Goal: Task Accomplishment & Management: Use online tool/utility

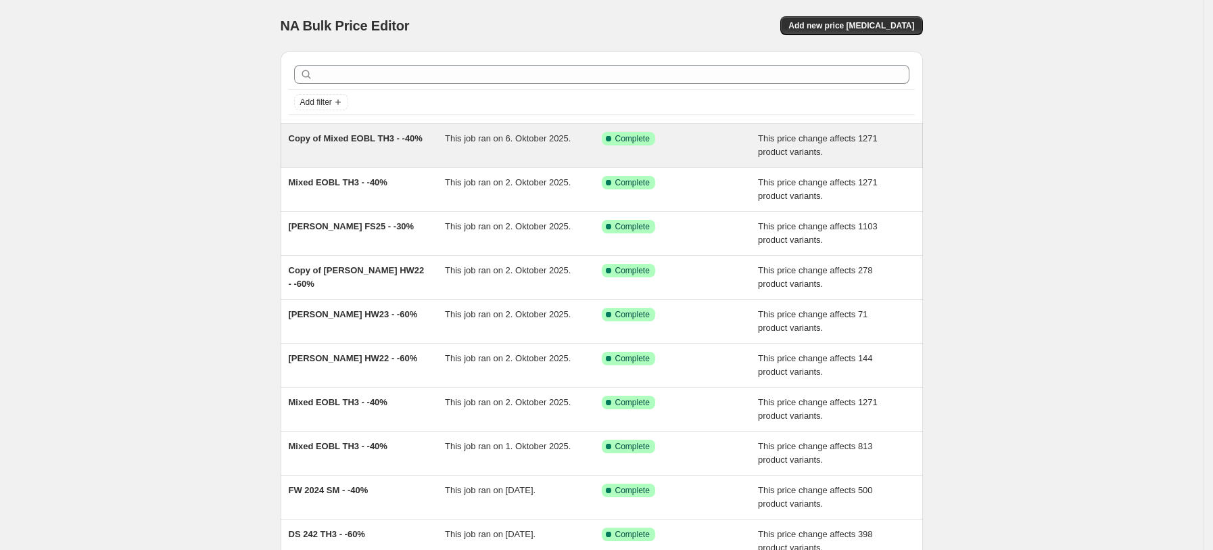
click at [398, 162] on div "Copy of Mixed EOBL TH3 - -40% This job ran on 6. Oktober 2025. Success Complete…" at bounding box center [602, 145] width 642 height 43
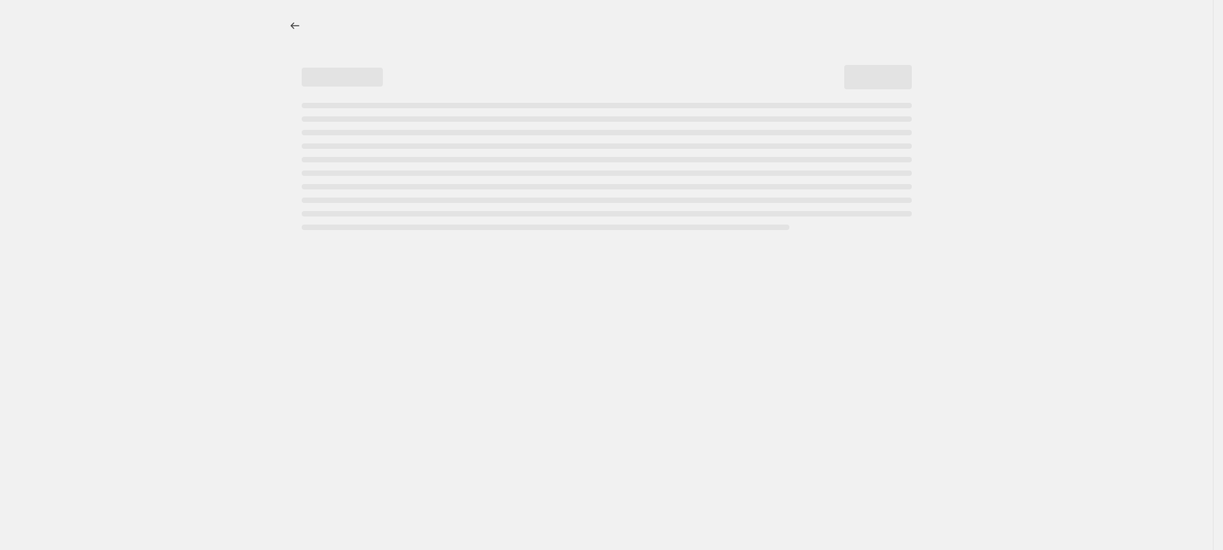
select select "pcap"
select select "no_change"
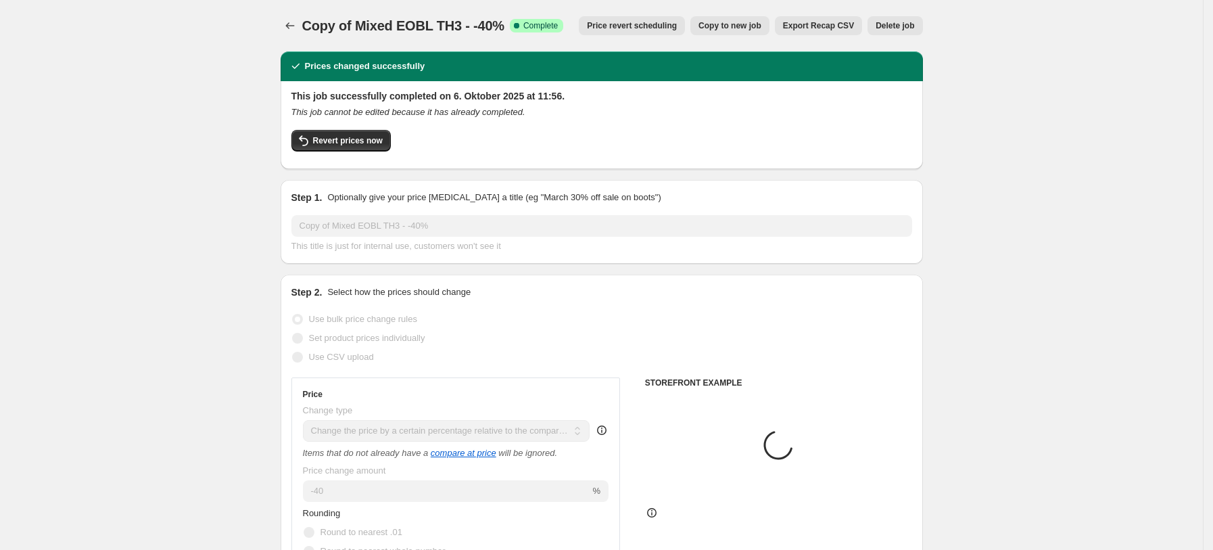
select select "tag"
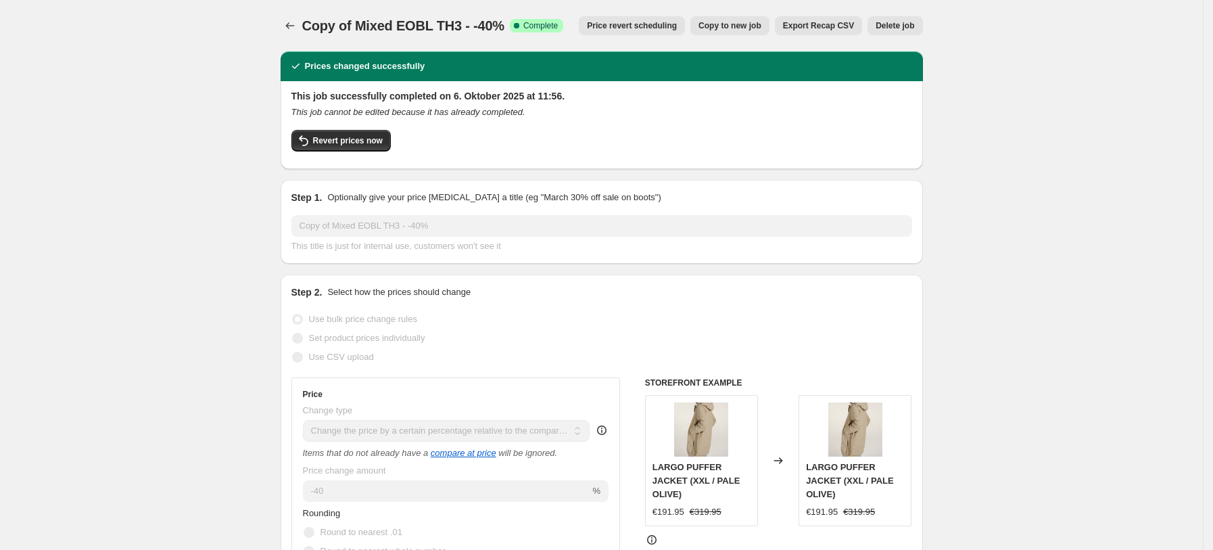
click at [734, 22] on span "Copy to new job" at bounding box center [729, 25] width 63 height 11
select select "pcap"
select select "no_change"
select select "tag"
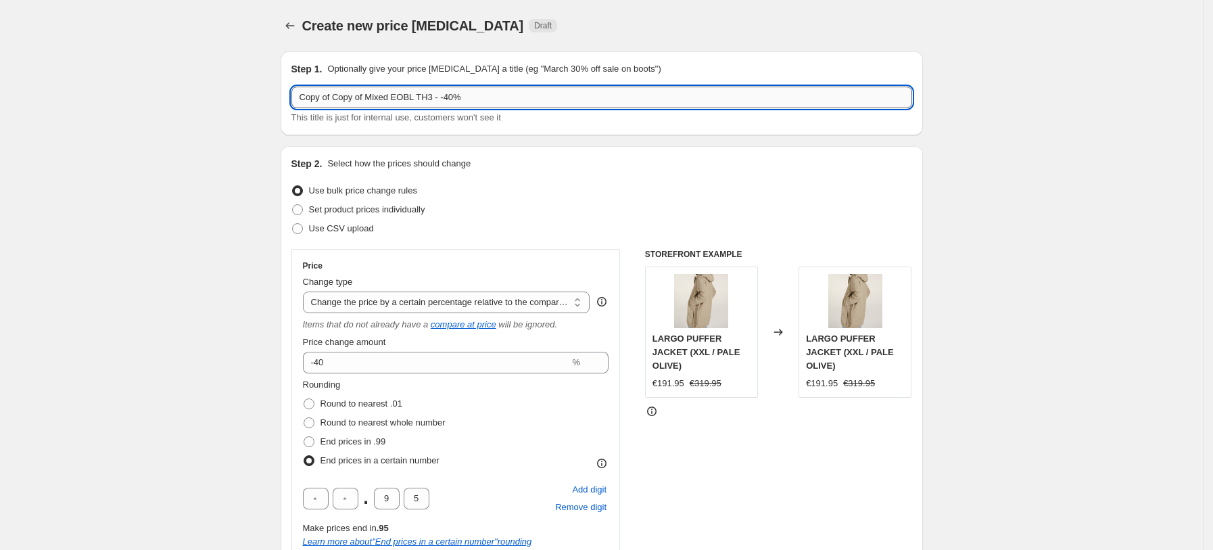
click at [368, 100] on input "Copy of Copy of Mixed EOBL TH3 - -40%" at bounding box center [601, 98] width 621 height 22
paste input "Mixed 2025 EOBL TH1"
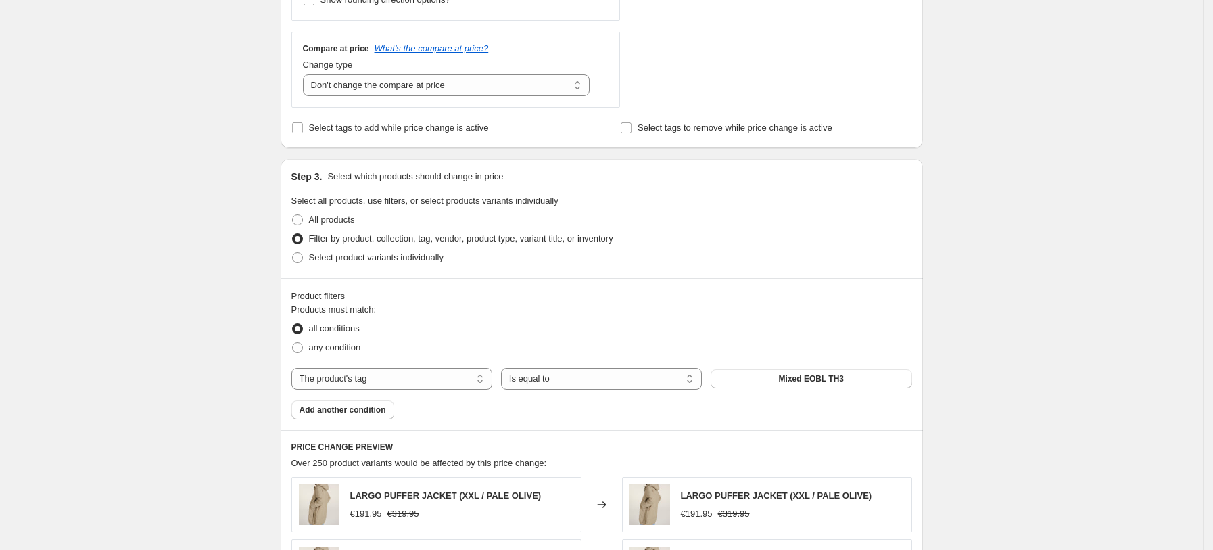
scroll to position [667, 0]
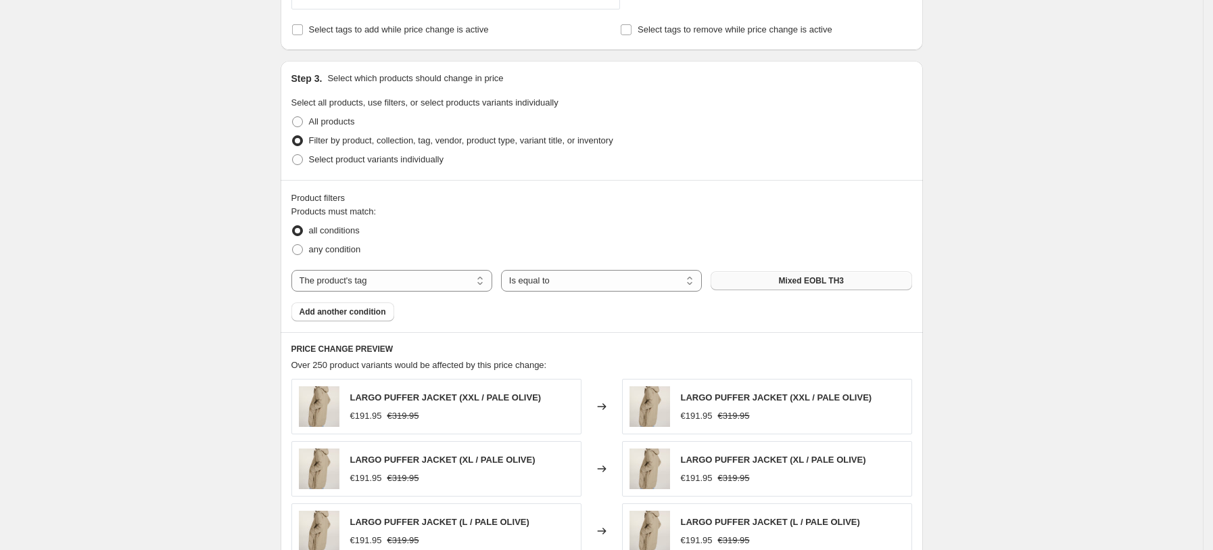
type input "Mixed 2025 EOBL TH1 - -40%"
click at [835, 285] on span "Mixed EOBL TH3" at bounding box center [811, 280] width 65 height 11
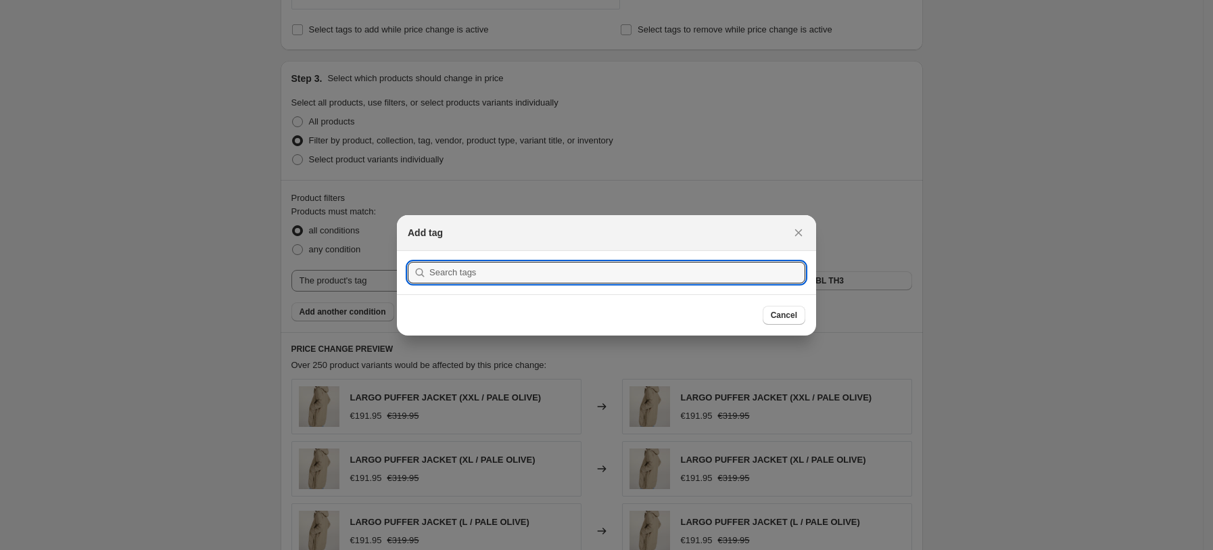
type input "v"
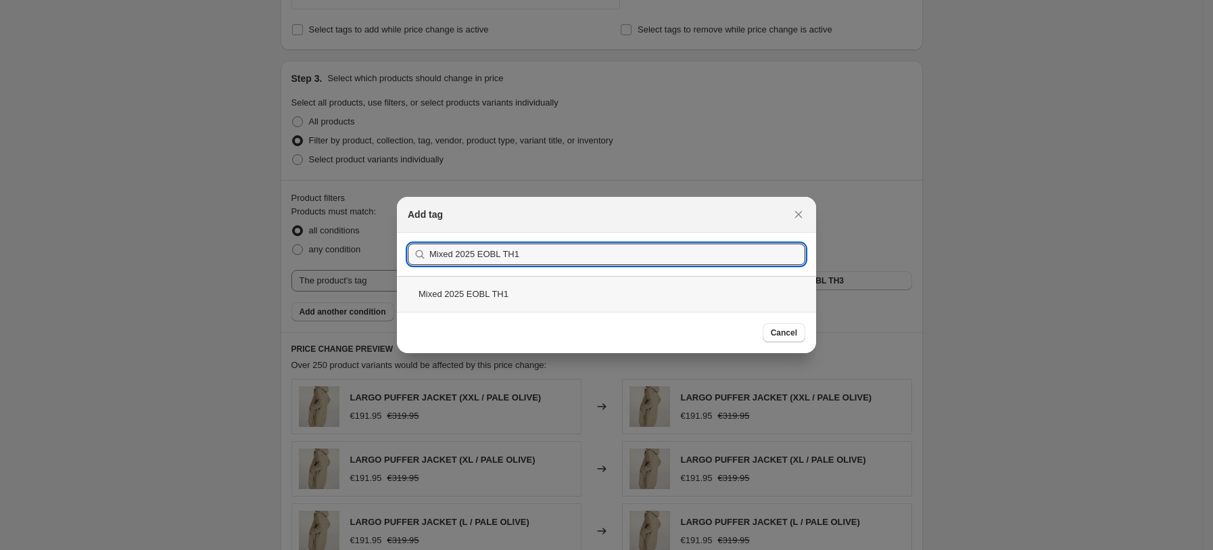
type input "Mixed 2025 EOBL TH1"
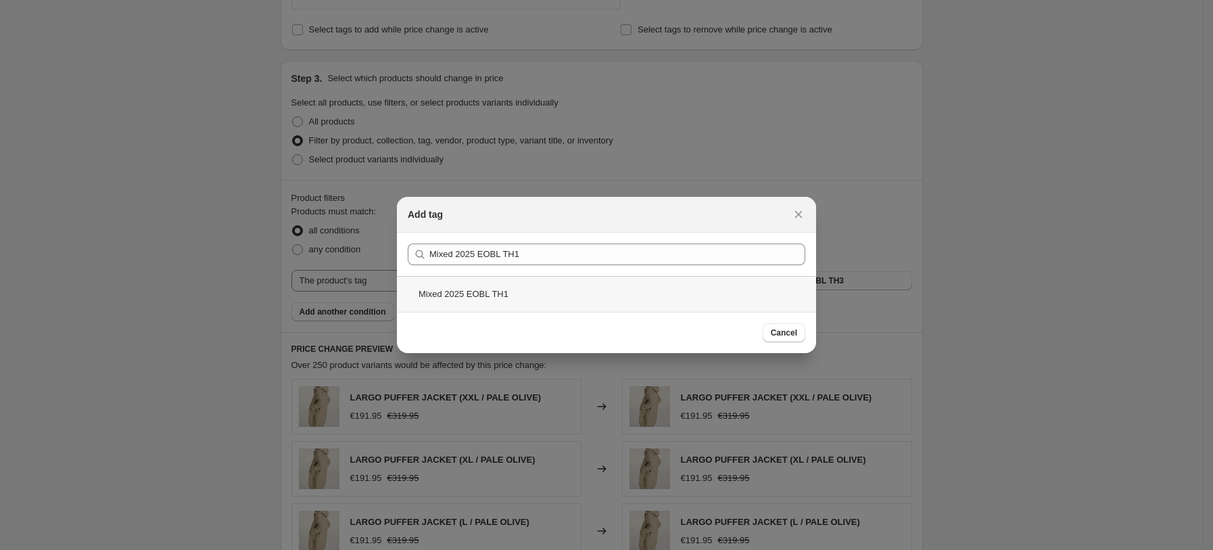
click at [495, 281] on div "Mixed 2025 EOBL TH1" at bounding box center [606, 294] width 419 height 36
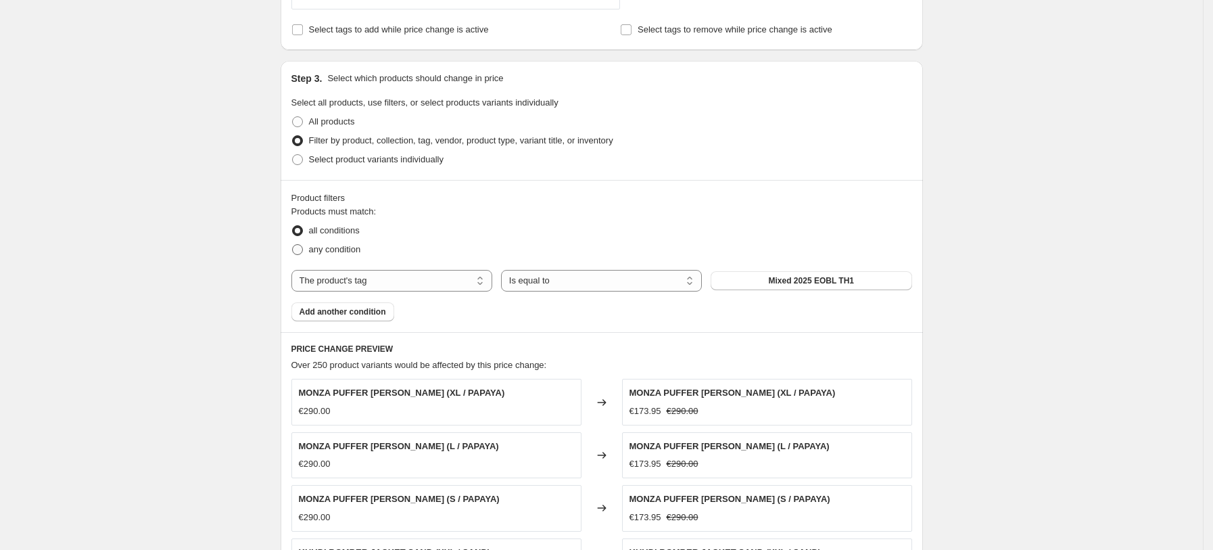
click at [345, 242] on label "any condition" at bounding box center [326, 249] width 70 height 19
click at [293, 244] on input "any condition" at bounding box center [292, 244] width 1 height 1
radio input "true"
click at [341, 312] on span "Add another condition" at bounding box center [343, 311] width 87 height 11
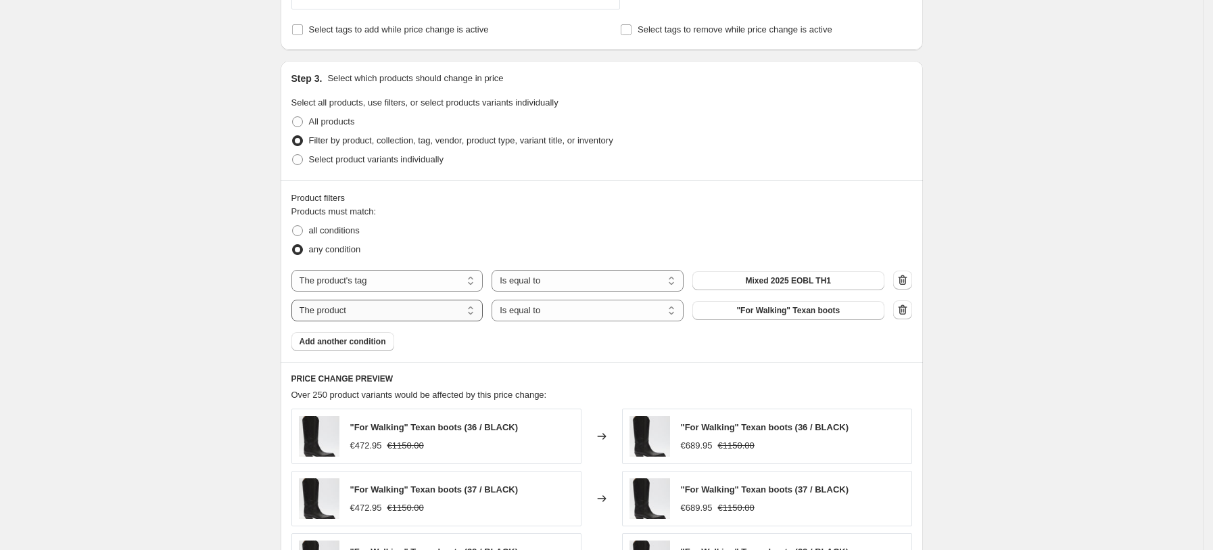
click at [412, 306] on select "The product The product's collection The product's tag The product's vendor The…" at bounding box center [387, 311] width 192 height 22
select select "tag"
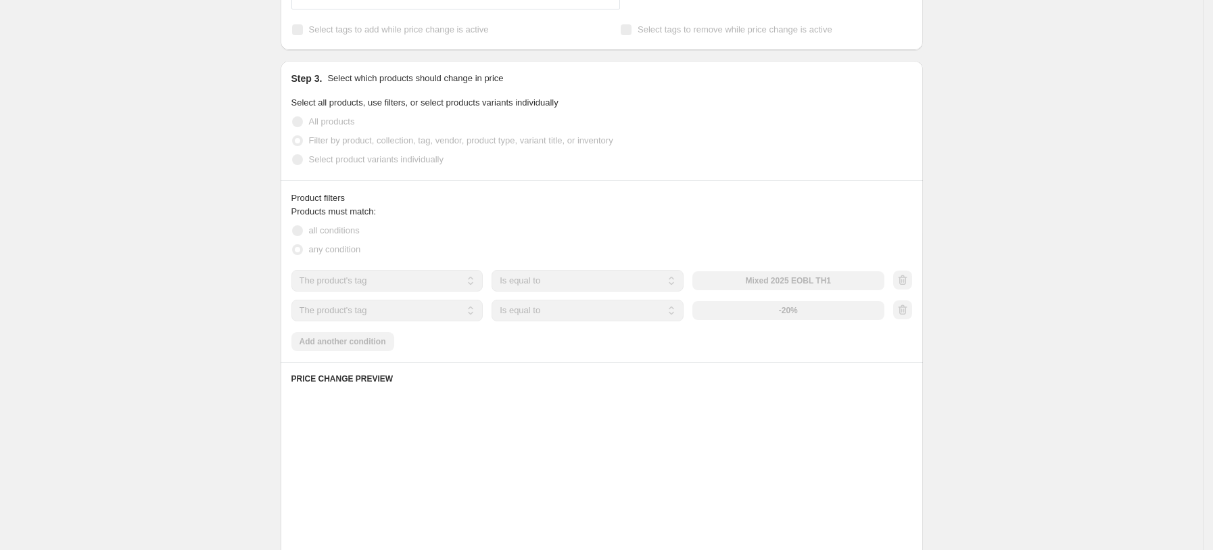
click at [788, 302] on div "-20%" at bounding box center [788, 310] width 192 height 19
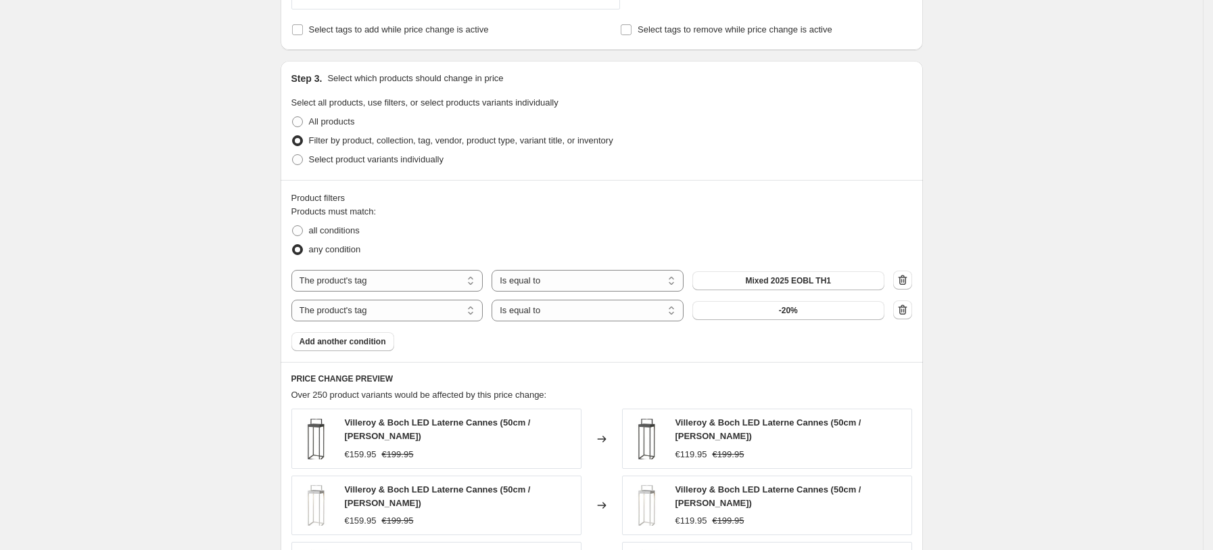
click at [788, 302] on button "-20%" at bounding box center [788, 310] width 192 height 19
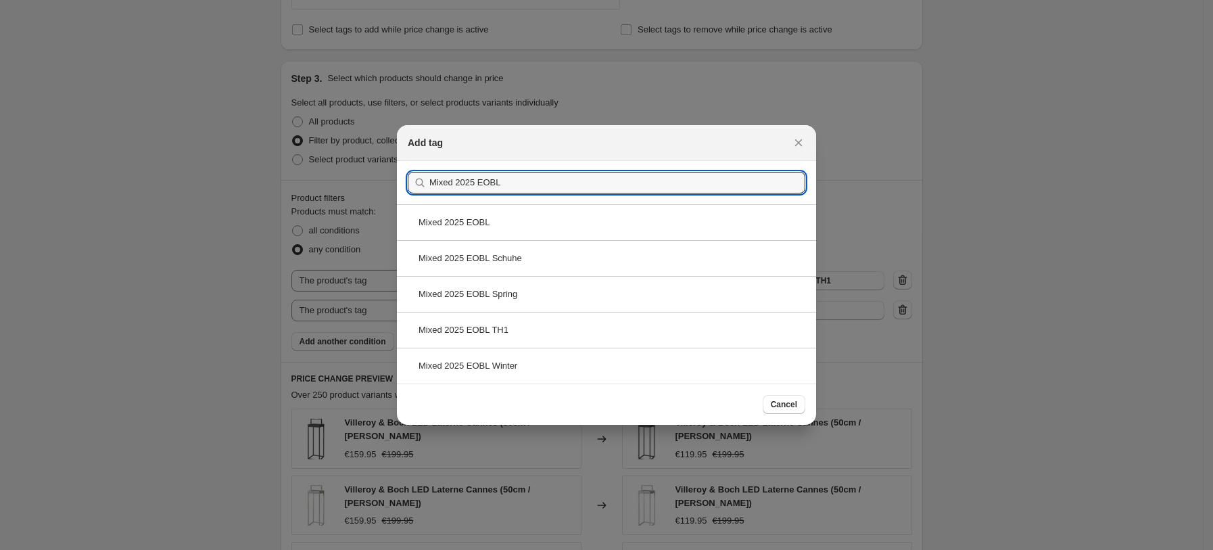
type input "Mixed 2025 EOBL"
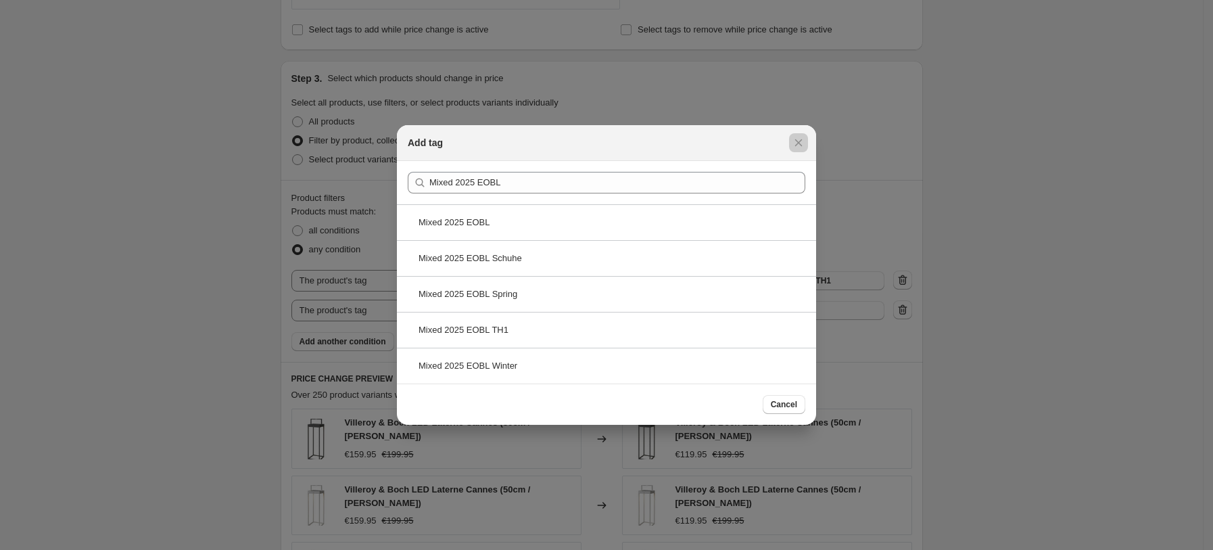
click at [1093, 195] on div at bounding box center [606, 275] width 1213 height 550
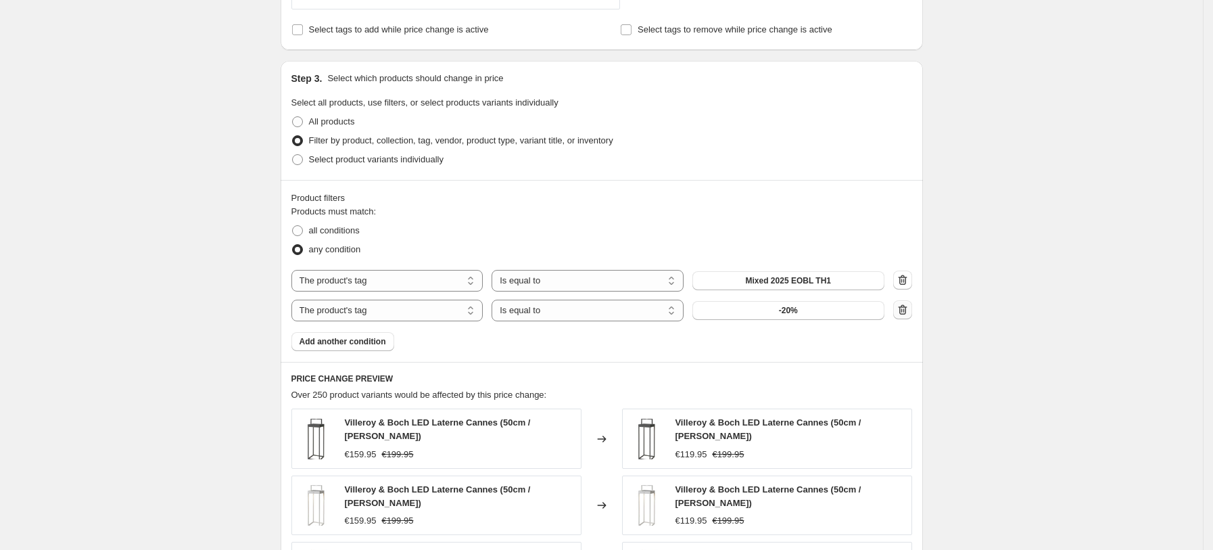
click at [912, 304] on button "button" at bounding box center [902, 309] width 19 height 19
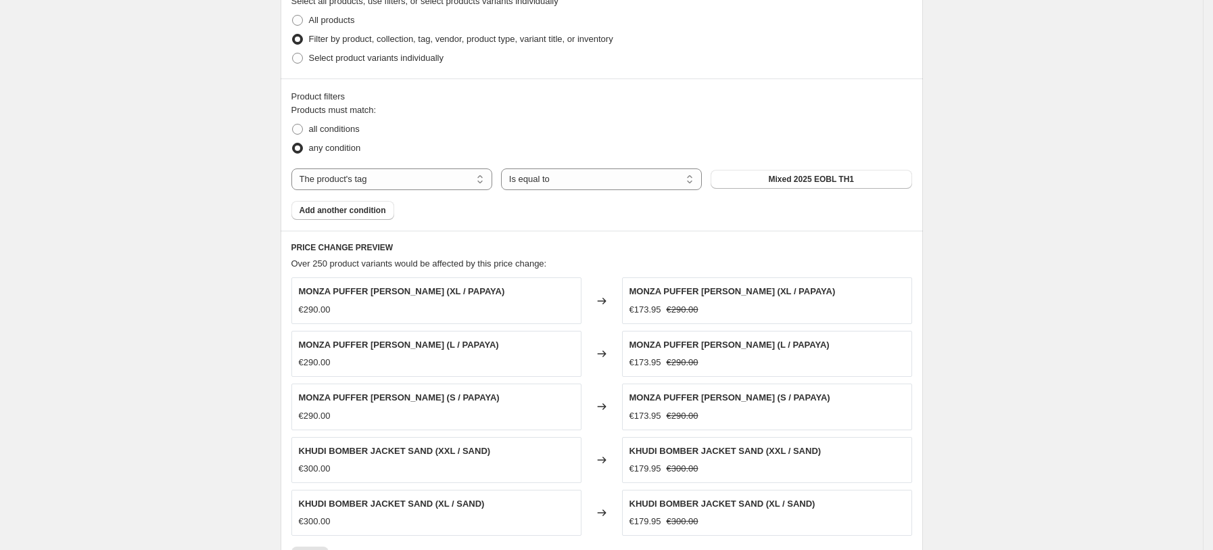
scroll to position [1005, 0]
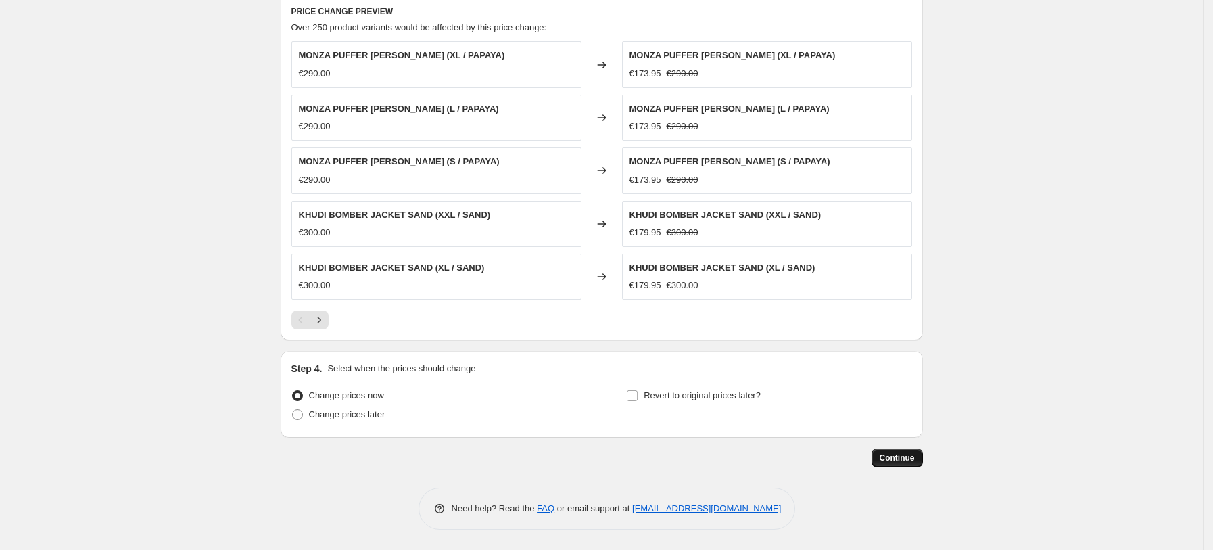
click at [903, 455] on span "Continue" at bounding box center [897, 457] width 35 height 11
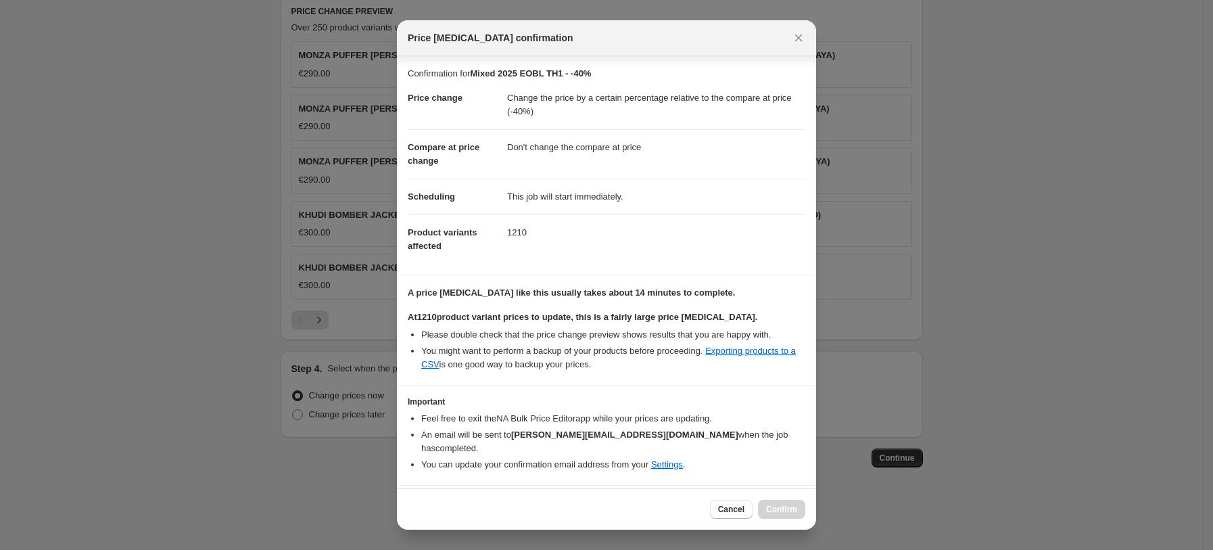
scroll to position [24, 0]
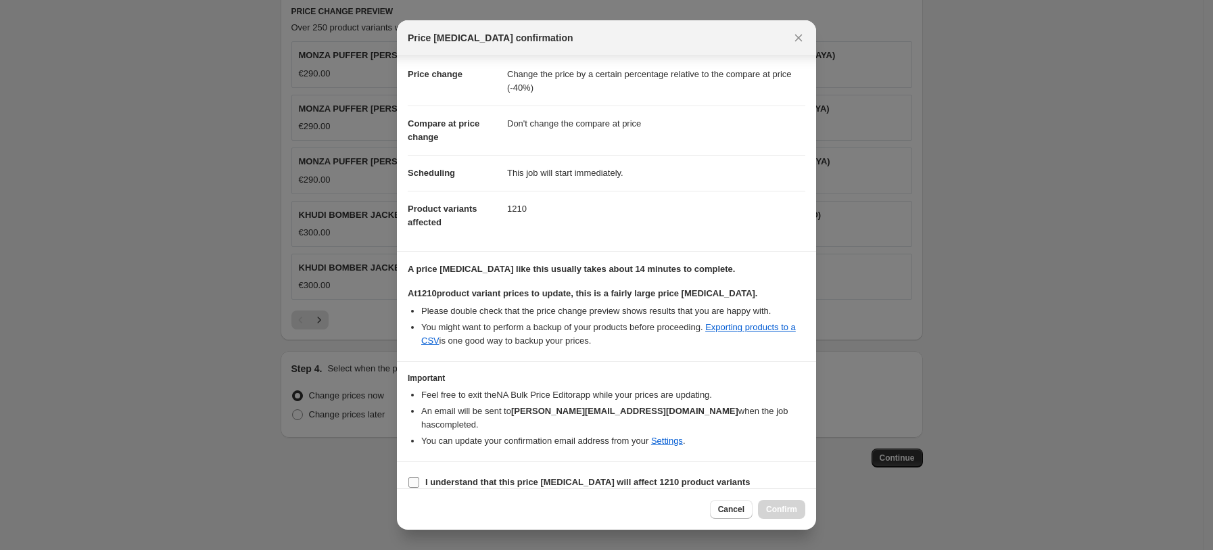
click at [415, 477] on input "I understand that this price [MEDICAL_DATA] will affect 1210 product variants" at bounding box center [413, 482] width 11 height 11
checkbox input "true"
click at [772, 506] on span "Confirm" at bounding box center [781, 509] width 31 height 11
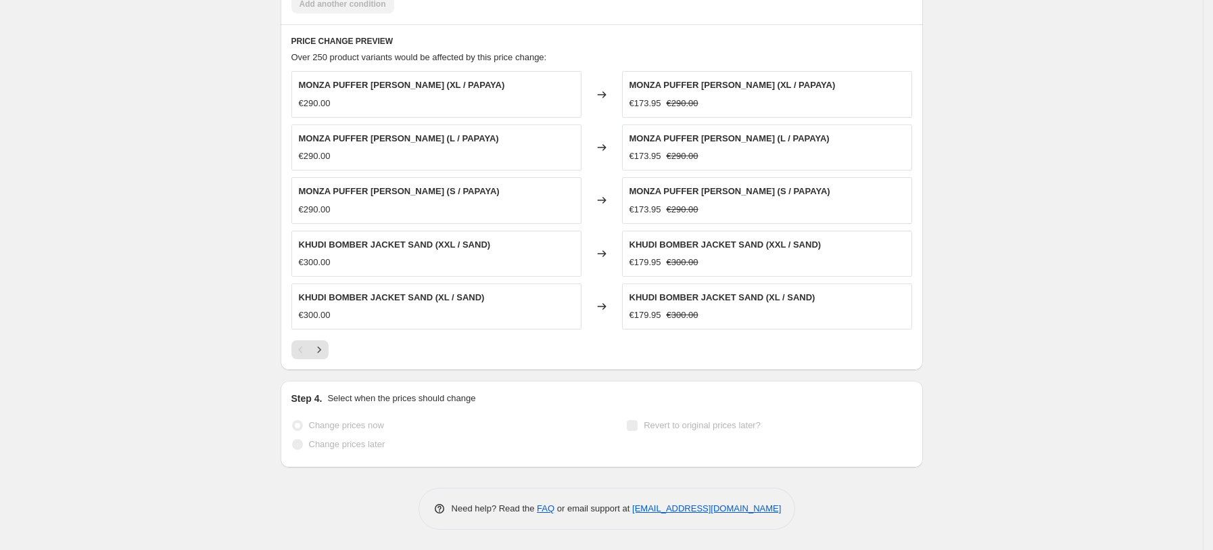
scroll to position [110, 0]
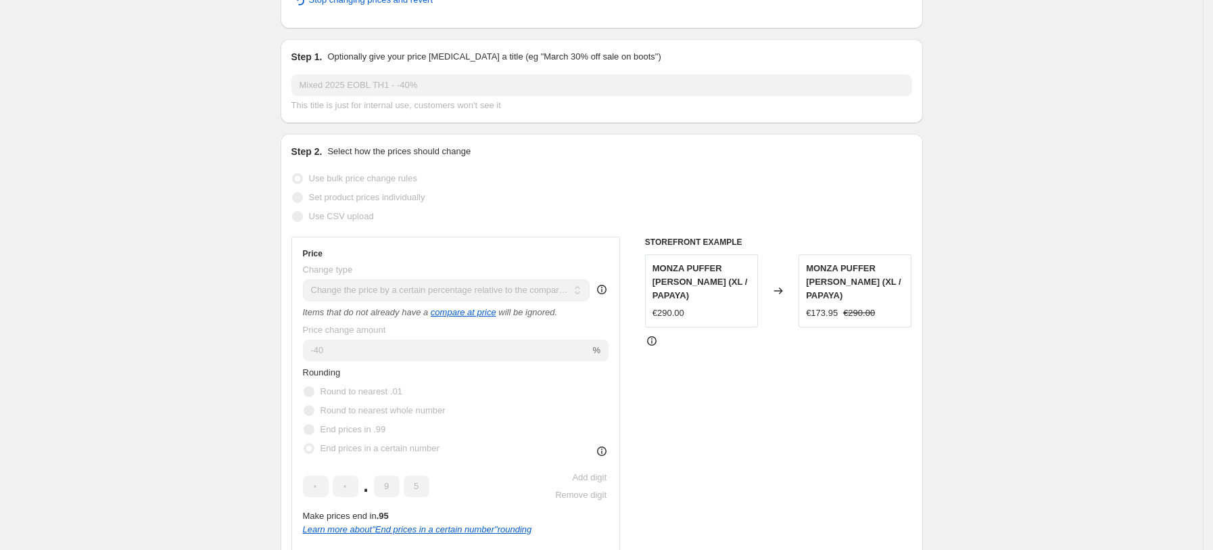
select select "pcap"
select select "no_change"
select select "tag"
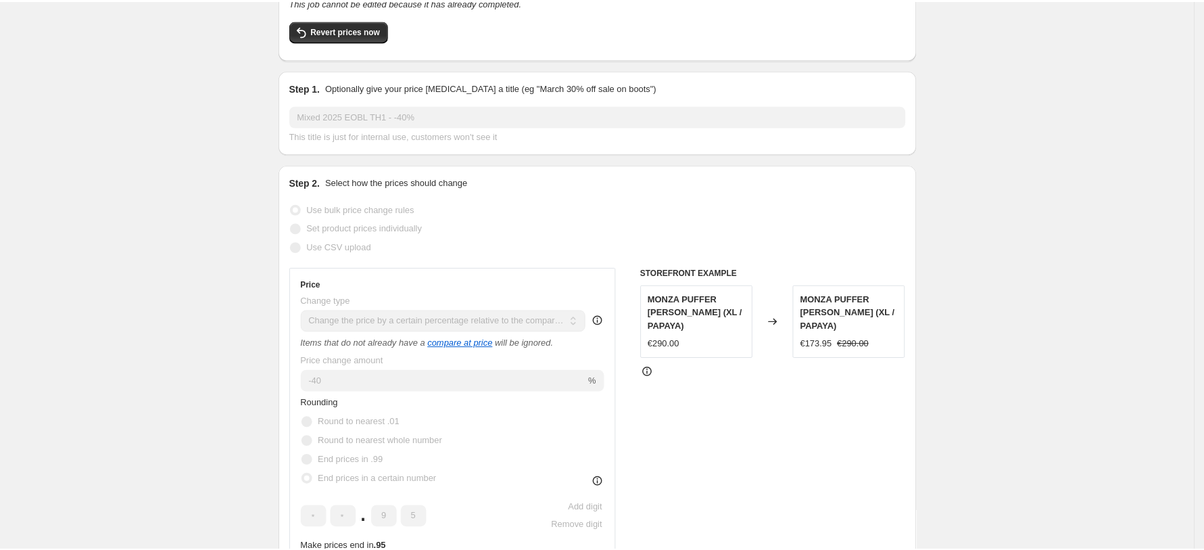
scroll to position [0, 0]
